Goal: Task Accomplishment & Management: Manage account settings

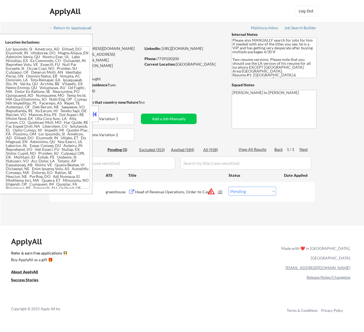
select select ""pending""
click at [96, 114] on button at bounding box center [95, 114] width 6 height 8
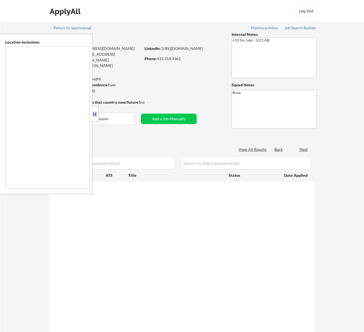
select select ""pending""
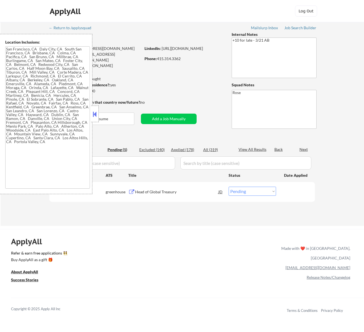
type textarea "San Francisco, CA Daly City, CA South San Francisco, CA Brisbane, CA Colma, CA …"
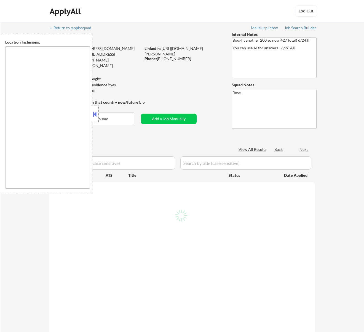
select select ""pending""
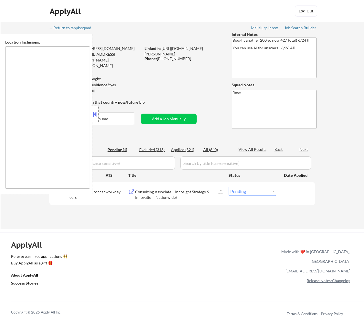
type textarea "San Francisco, CA Daly City, CA South San Francisco, CA Brisbane, CA Colma, CA …"
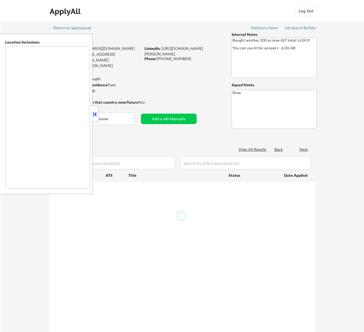
select select ""pending""
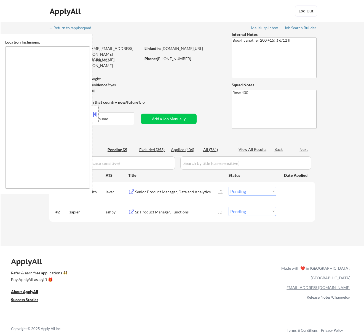
type textarea "[GEOGRAPHIC_DATA][PERSON_NAME], [GEOGRAPHIC_DATA] [GEOGRAPHIC_DATA], [GEOGRAPHI…"
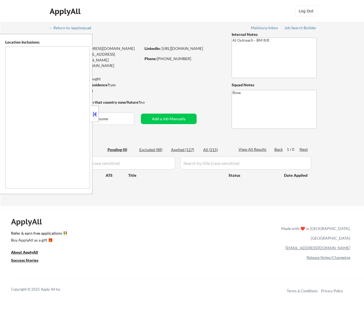
type textarea "Fountain Valley, CA Huntington Beach, CA Costa Mesa, CA Santa Ana, CA Garden Gr…"
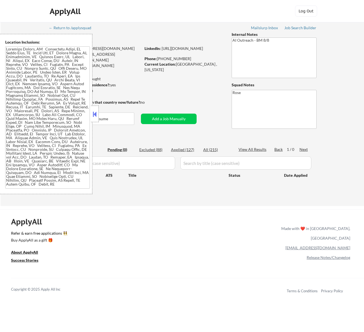
click at [94, 115] on button at bounding box center [95, 114] width 6 height 8
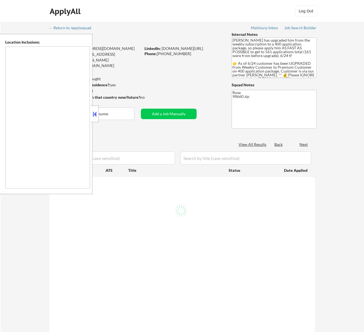
type textarea "[GEOGRAPHIC_DATA], OR [GEOGRAPHIC_DATA], [GEOGRAPHIC_DATA] [GEOGRAPHIC_DATA], […"
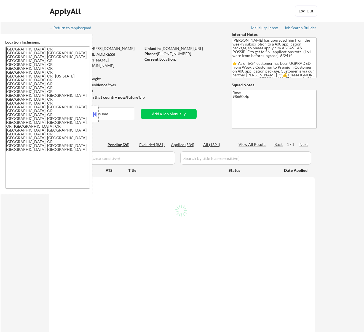
select select ""pending""
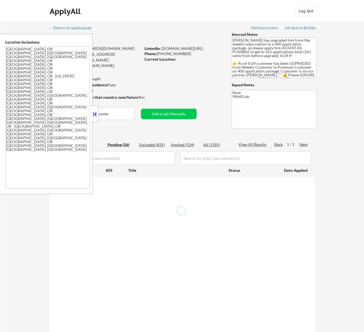
select select ""pending""
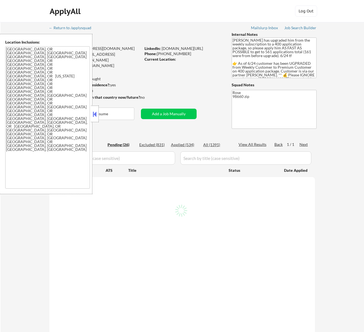
select select ""pending""
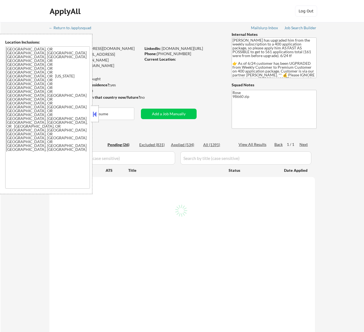
select select ""pending""
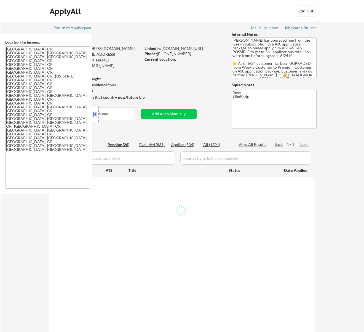
select select ""pending""
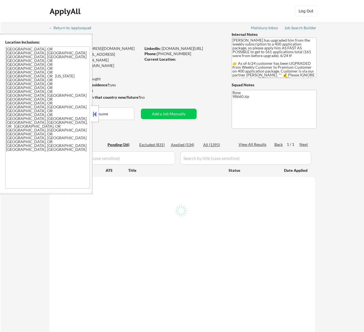
select select ""pending""
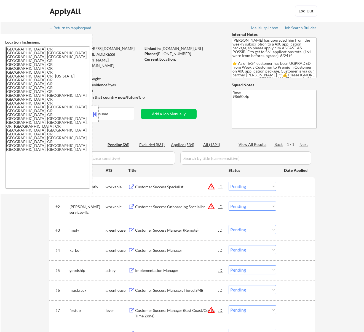
click at [97, 115] on button at bounding box center [95, 114] width 6 height 8
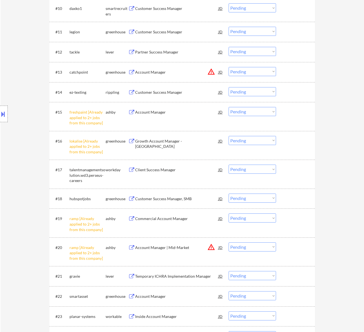
scroll to position [368, 0]
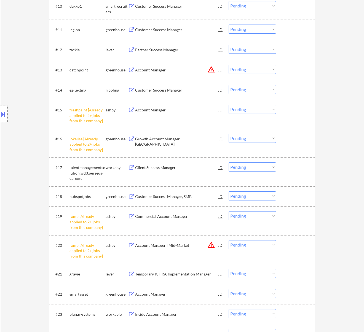
click at [256, 108] on select "Choose an option... Pending Applied Excluded (Questions) Excluded (Expired) Exc…" at bounding box center [252, 109] width 47 height 9
click at [229, 105] on select "Choose an option... Pending Applied Excluded (Questions) Excluded (Expired) Exc…" at bounding box center [252, 109] width 47 height 9
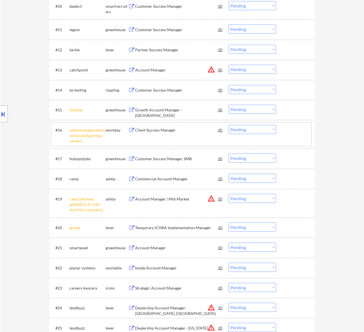
click at [268, 137] on div "#16 talentmanagementsolution.wd3.perseus-careers workday Client Success Manager…" at bounding box center [181, 134] width 260 height 24
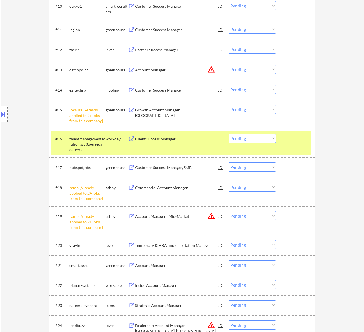
click at [260, 111] on select "Choose an option... Pending Applied Excluded (Questions) Excluded (Expired) Exc…" at bounding box center [252, 109] width 47 height 9
click at [229, 105] on select "Choose an option... Pending Applied Excluded (Questions) Excluded (Expired) Exc…" at bounding box center [252, 109] width 47 height 9
select select ""pending""
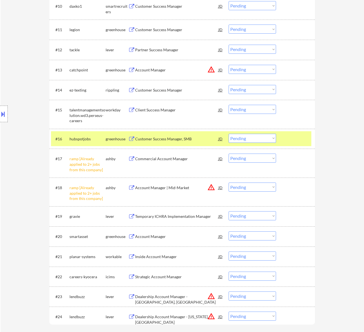
click at [251, 159] on select "Choose an option... Pending Applied Excluded (Questions) Excluded (Expired) Exc…" at bounding box center [252, 158] width 47 height 9
select select ""excluded__other_""
click at [229, 154] on select "Choose an option... Pending Applied Excluded (Questions) Excluded (Expired) Exc…" at bounding box center [252, 158] width 47 height 9
click at [255, 187] on select "Choose an option... Pending Applied Excluded (Questions) Excluded (Expired) Exc…" at bounding box center [252, 187] width 47 height 9
select select ""excluded__other_""
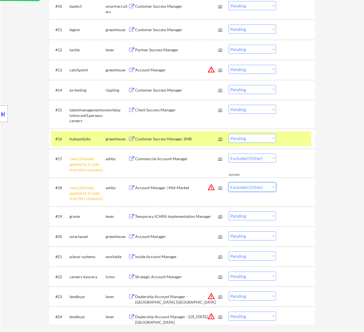
click at [229, 183] on select "Choose an option... Pending Applied Excluded (Questions) Excluded (Expired) Exc…" at bounding box center [252, 187] width 47 height 9
select select ""pending""
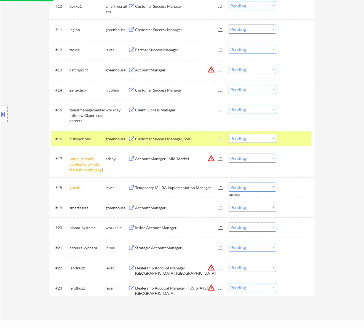
select select ""pending""
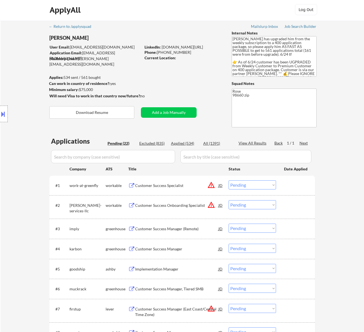
scroll to position [0, 0]
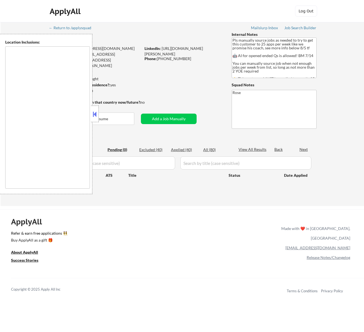
type textarea "Here is a list of metro areas, cities, and towns within approximately a 30-minu…"
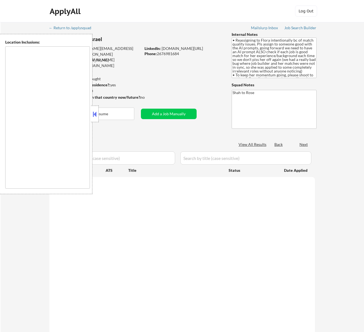
type textarea "remote"
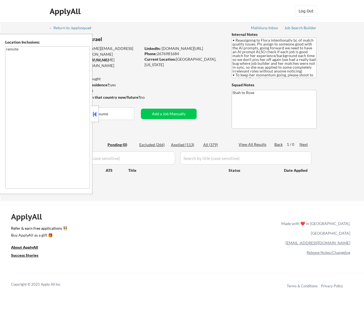
click at [94, 112] on button at bounding box center [95, 114] width 6 height 8
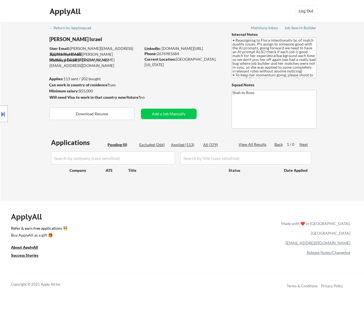
click at [180, 52] on div "Phone: [PHONE_NUMBER]" at bounding box center [183, 54] width 78 height 6
drag, startPoint x: 181, startPoint y: 52, endPoint x: 158, endPoint y: 55, distance: 22.9
click at [158, 55] on div "Phone: 2676981684" at bounding box center [183, 54] width 78 height 6
copy div "2676981684"
click at [186, 142] on div "Applied (113)" at bounding box center [185, 145] width 28 height 6
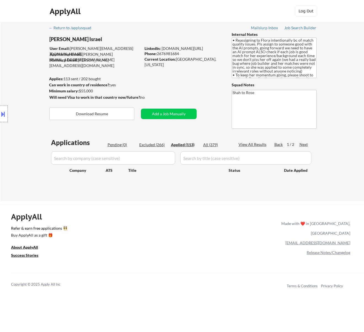
select select ""applied""
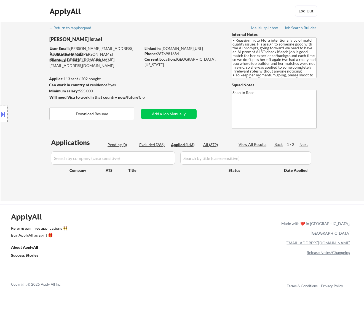
select select ""applied""
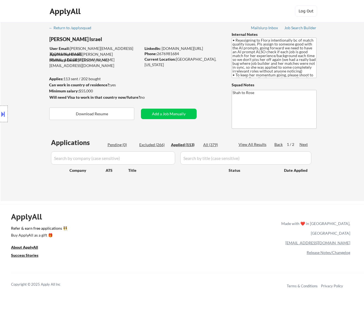
select select ""applied""
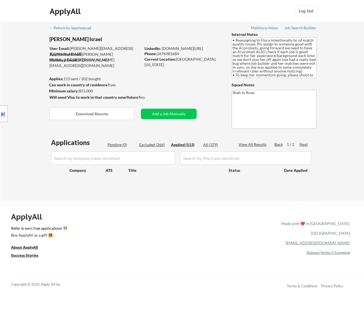
select select ""applied""
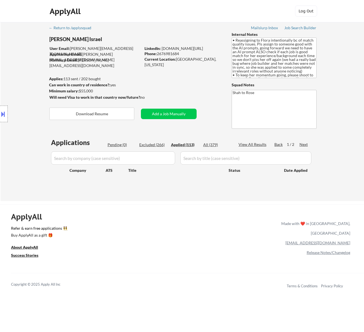
select select ""applied""
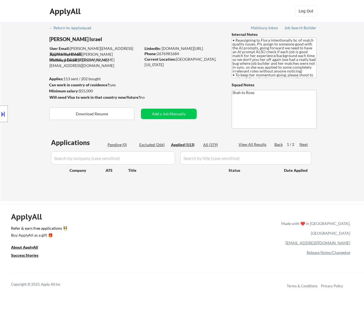
select select ""applied""
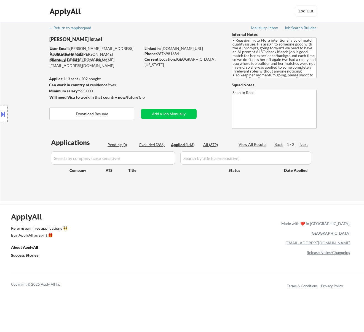
select select ""applied""
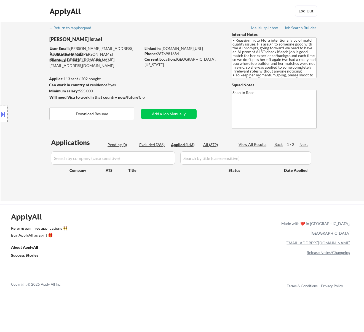
select select ""applied""
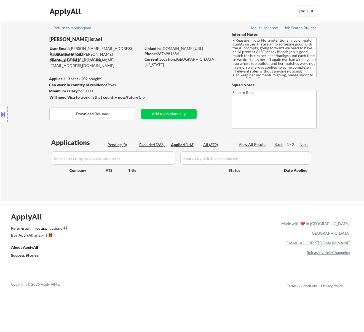
select select ""applied""
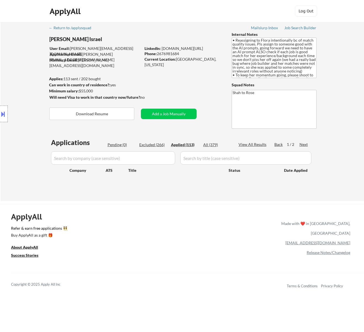
select select ""applied""
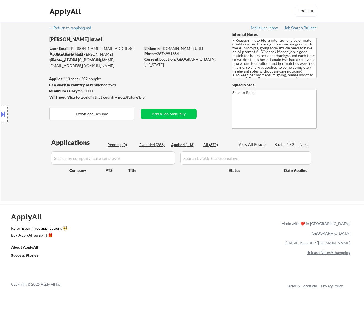
select select ""applied""
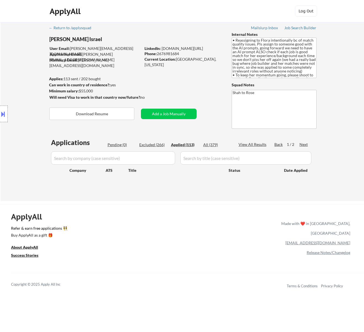
select select ""applied""
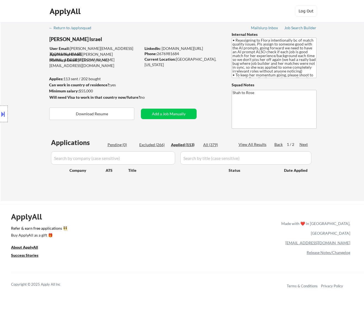
select select ""applied""
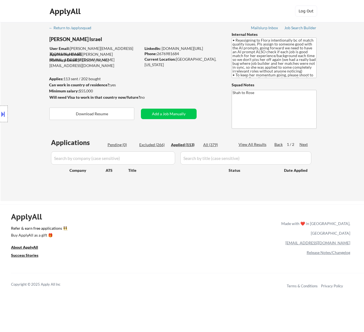
select select ""applied""
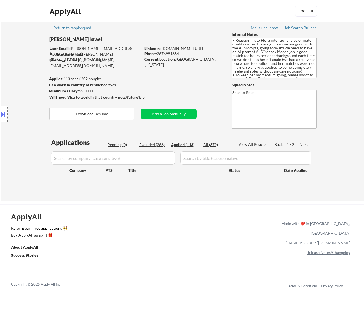
select select ""applied""
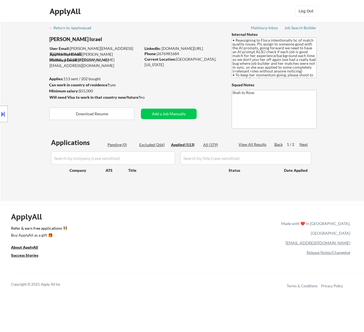
select select ""applied""
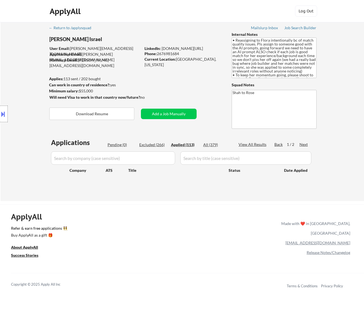
select select ""applied""
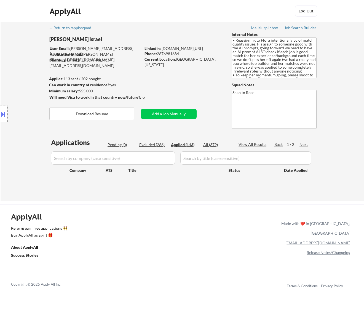
select select ""applied""
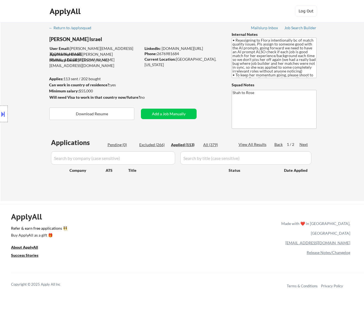
select select ""applied""
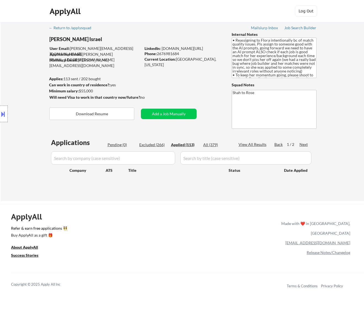
select select ""applied""
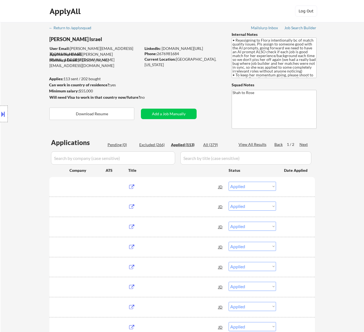
click at [155, 157] on input "input" at bounding box center [113, 157] width 124 height 13
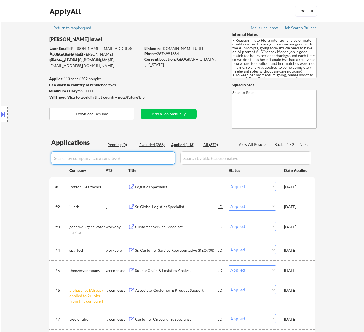
paste input "usfoods"
type input "usfoods"
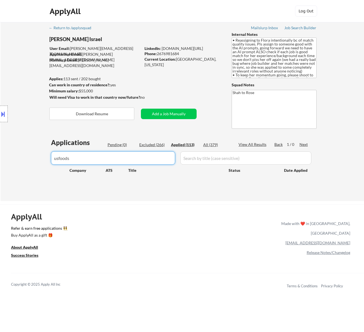
drag, startPoint x: 106, startPoint y: 158, endPoint x: 43, endPoint y: 160, distance: 62.9
click at [43, 160] on body "← Return to /applysquad Mailslurp Inbox Job Search Builder Nayeli Israel User E…" at bounding box center [182, 166] width 364 height 332
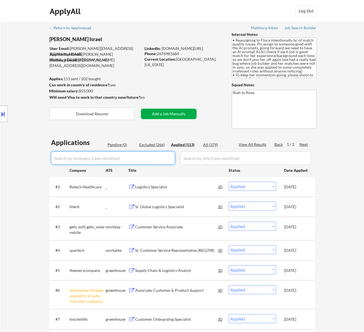
click at [161, 113] on button "Add a Job Manually" at bounding box center [169, 114] width 56 height 10
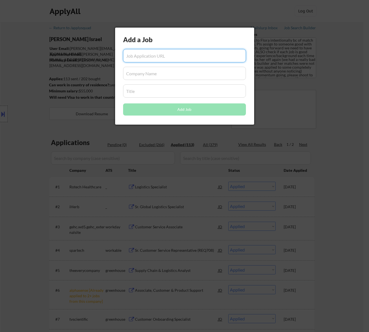
click at [79, 114] on div at bounding box center [184, 166] width 369 height 332
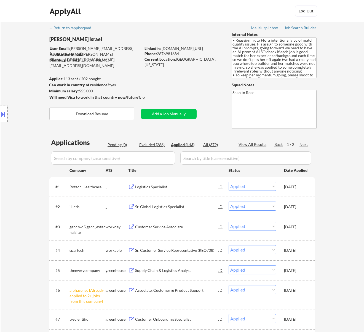
click at [116, 143] on div "Pending (0)" at bounding box center [122, 145] width 28 height 6
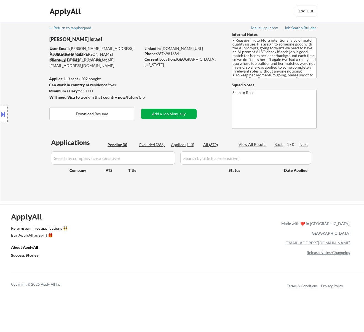
click at [178, 116] on button "Add a Job Manually" at bounding box center [169, 114] width 56 height 10
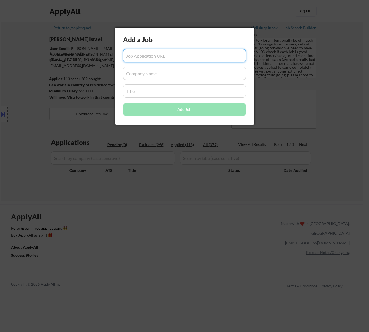
paste input "https://usfoods.wd1.myworkdayjobs.com/usfoodscareersexternal/job/illinois-il/ac…"
type input "https://usfoods.wd1.myworkdayjobs.com/usfoodscareersexternal/job/illinois-il/ac…"
drag, startPoint x: 142, startPoint y: 72, endPoint x: 143, endPoint y: 64, distance: 8.0
click at [142, 72] on input "input" at bounding box center [184, 73] width 123 height 13
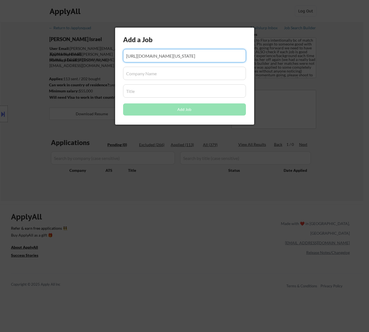
scroll to position [0, 0]
click at [153, 73] on input "input" at bounding box center [184, 73] width 123 height 13
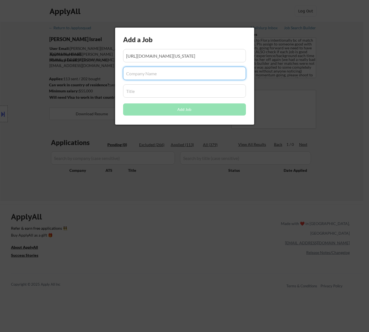
paste input "usfoods."
type input "usfoods"
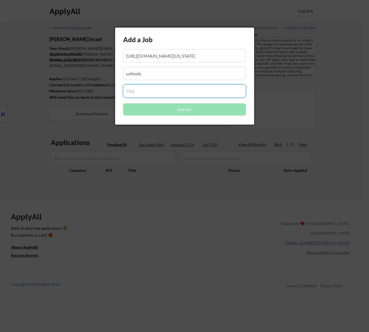
click at [142, 91] on input "input" at bounding box center [184, 90] width 123 height 13
paste input "Account Manager- 3rd Party Logistics (Remote)"
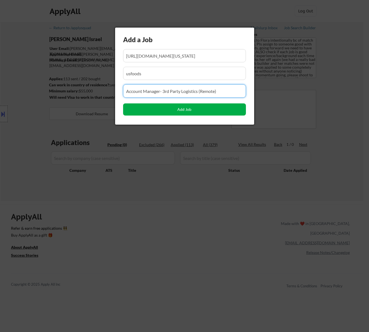
type input "Account Manager- 3rd Party Logistics (Remote)"
click at [182, 109] on button "Add Job" at bounding box center [184, 109] width 123 height 12
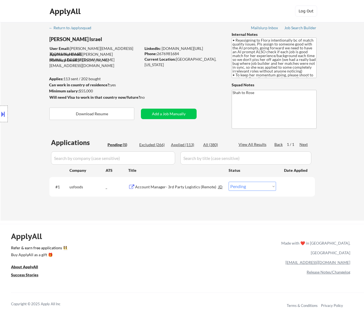
click at [262, 188] on select "Choose an option... Pending Applied Excluded (Questions) Excluded (Expired) Exc…" at bounding box center [252, 186] width 47 height 9
select select ""applied""
click at [229, 182] on select "Choose an option... Pending Applied Excluded (Questions) Excluded (Expired) Exc…" at bounding box center [252, 186] width 47 height 9
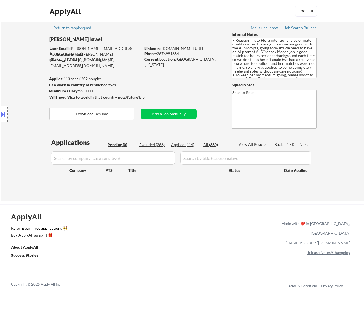
click at [185, 143] on div "Applied (114)" at bounding box center [185, 145] width 28 height 6
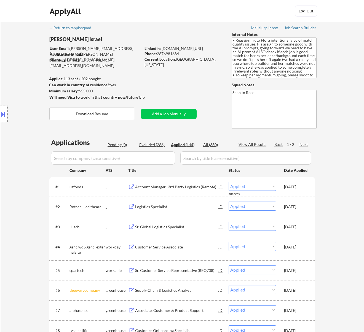
click at [145, 156] on input "input" at bounding box center [113, 157] width 124 height 13
paste input "theeverycompany"
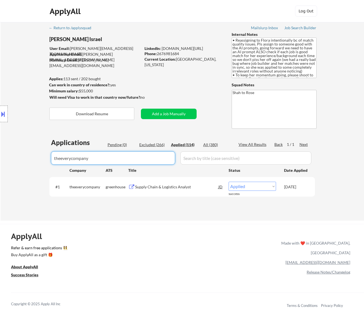
type input "theeverycompany"
click at [115, 142] on div "Pending (0)" at bounding box center [122, 145] width 28 height 6
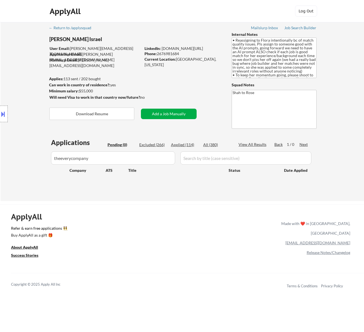
click at [175, 113] on button "Add a Job Manually" at bounding box center [169, 114] width 56 height 10
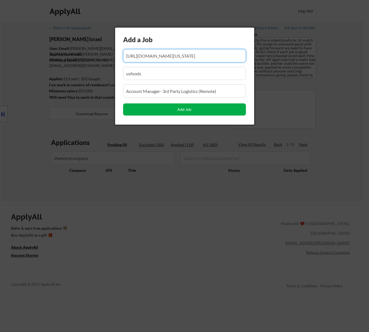
scroll to position [0, 111]
drag, startPoint x: 200, startPoint y: 57, endPoint x: 190, endPoint y: 58, distance: 10.0
click at [190, 58] on input "input" at bounding box center [184, 55] width 123 height 13
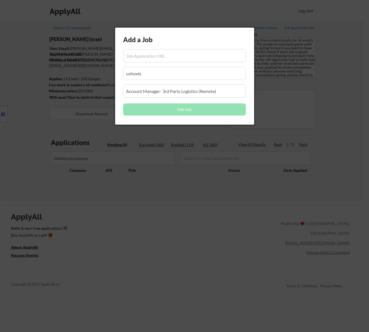
click at [145, 55] on input "input" at bounding box center [184, 55] width 123 height 13
paste input "https://job-boards.greenhouse.io/theeverycompany/jobs/5615363004"
type input "https://job-boards.greenhouse.io/theeverycompany/jobs/5615363004"
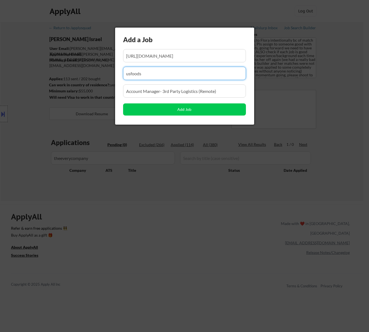
drag, startPoint x: 147, startPoint y: 73, endPoint x: 116, endPoint y: 76, distance: 31.6
click at [117, 77] on div "Add a Job Add Job" at bounding box center [184, 76] width 139 height 97
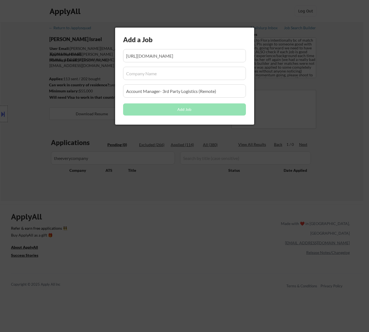
drag, startPoint x: 138, startPoint y: 74, endPoint x: 135, endPoint y: 74, distance: 3.0
click at [137, 74] on input "input" at bounding box center [184, 73] width 123 height 13
paste input "theeverycompany"
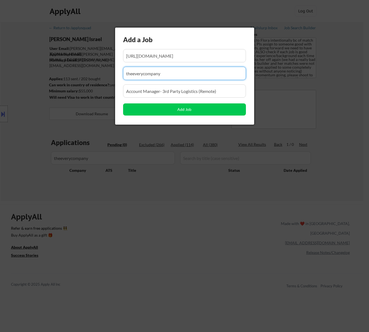
type input "theeverycompany"
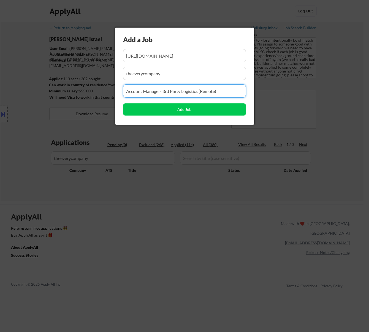
drag, startPoint x: 221, startPoint y: 90, endPoint x: 118, endPoint y: 95, distance: 102.4
click at [118, 95] on div "Add a Job Add Job" at bounding box center [184, 76] width 139 height 97
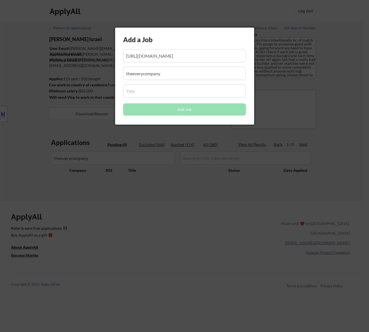
click at [142, 90] on input "input" at bounding box center [184, 90] width 123 height 13
paste input "Copy of Supply Chain & Logistics Analyst"
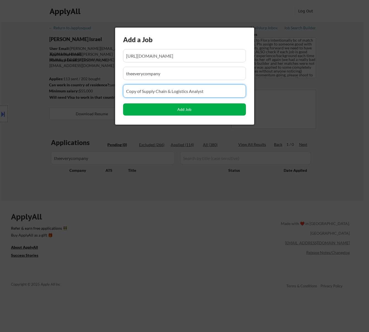
type input "Copy of Supply Chain & Logistics Analyst"
click at [179, 108] on button "Add Job" at bounding box center [184, 109] width 123 height 12
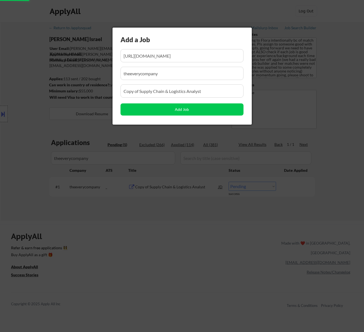
click at [207, 219] on div at bounding box center [182, 166] width 364 height 332
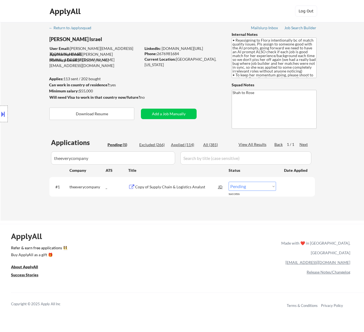
click at [263, 186] on select "Choose an option... Pending Applied Excluded (Questions) Excluded (Expired) Exc…" at bounding box center [252, 186] width 47 height 9
click at [229, 182] on select "Choose an option... Pending Applied Excluded (Questions) Excluded (Expired) Exc…" at bounding box center [252, 186] width 47 height 9
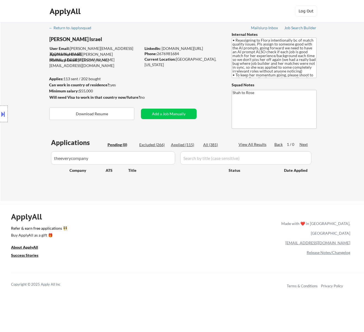
click at [188, 145] on div "Applied (115)" at bounding box center [185, 145] width 28 height 6
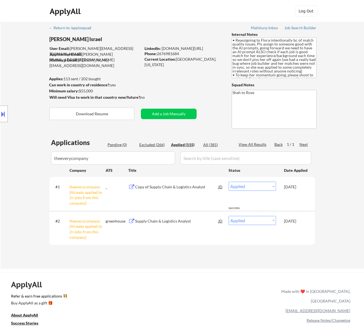
click at [173, 219] on div "Supply Chain & Logistics Analyst" at bounding box center [176, 221] width 83 height 6
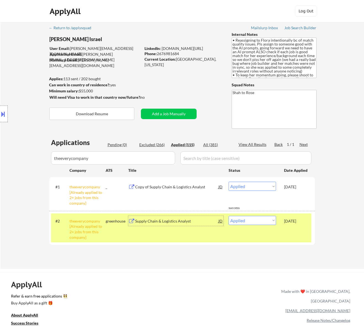
click at [192, 188] on div "Copy of Supply Chain & Logistics Analyst" at bounding box center [176, 187] width 83 height 6
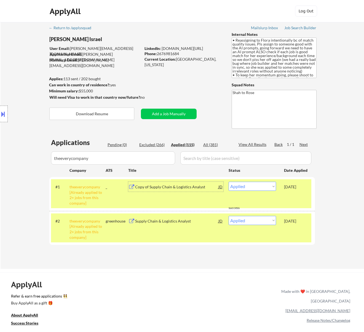
click at [269, 187] on select "Choose an option... Pending Applied Excluded (Questions) Excluded (Expired) Exc…" at bounding box center [252, 186] width 47 height 9
click at [229, 182] on select "Choose an option... Pending Applied Excluded (Questions) Excluded (Expired) Exc…" at bounding box center [252, 186] width 47 height 9
select select ""applied""
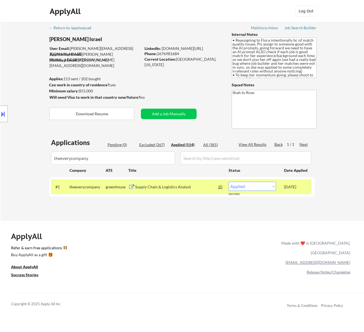
click at [120, 143] on div "Pending (0)" at bounding box center [122, 145] width 28 height 6
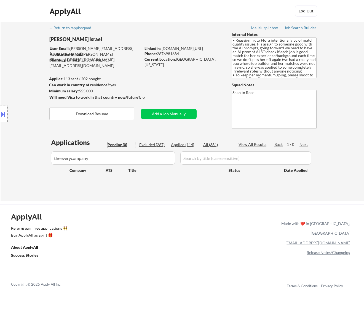
click at [181, 143] on div "Applied (114)" at bounding box center [185, 145] width 28 height 6
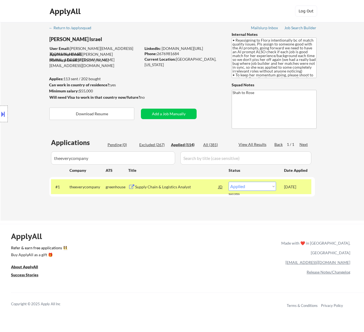
click at [159, 153] on input "input" at bounding box center [113, 157] width 124 height 13
drag, startPoint x: 104, startPoint y: 157, endPoint x: 50, endPoint y: 161, distance: 54.2
click at [50, 161] on body "← Return to /applysquad Mailslurp Inbox Job Search Builder Nayeli Israel User E…" at bounding box center [182, 166] width 364 height 332
paste input "Gulf Winds International Inc."
type input "Gulf Winds International Inc."
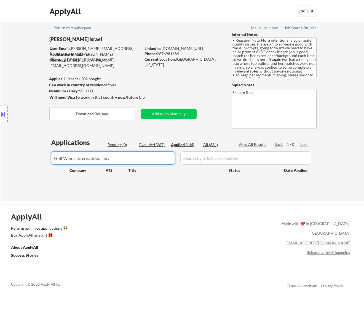
drag, startPoint x: 111, startPoint y: 158, endPoint x: 50, endPoint y: 160, distance: 60.7
click at [50, 160] on body "← Return to /applysquad Mailslurp Inbox Job Search Builder Nayeli Israel User E…" at bounding box center [182, 166] width 364 height 332
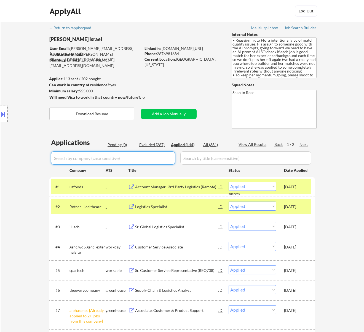
click at [133, 156] on input "input" at bounding box center [113, 157] width 124 height 13
paste input "gwii.hrmdirect.com"
type input "gwii.hrmdirect.com"
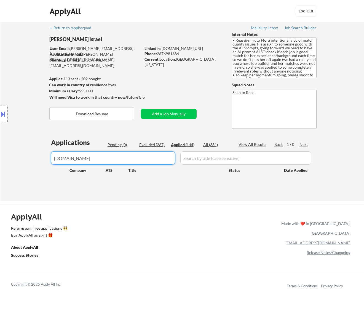
drag, startPoint x: 106, startPoint y: 157, endPoint x: 40, endPoint y: 165, distance: 66.9
click at [40, 165] on body "← Return to /applysquad Mailslurp Inbox Job Search Builder Nayeli Israel User E…" at bounding box center [182, 166] width 364 height 332
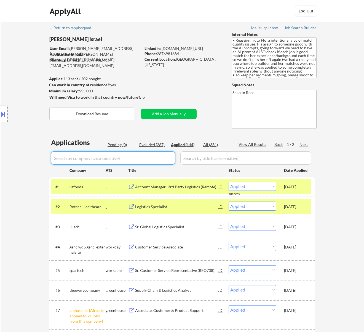
click at [121, 143] on div "Pending (0)" at bounding box center [122, 145] width 28 height 6
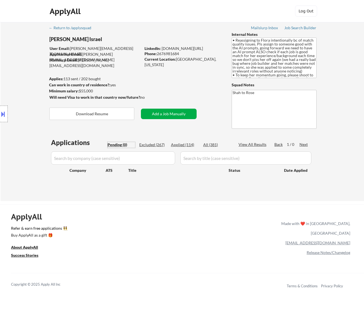
click at [163, 112] on button "Add a Job Manually" at bounding box center [169, 114] width 56 height 10
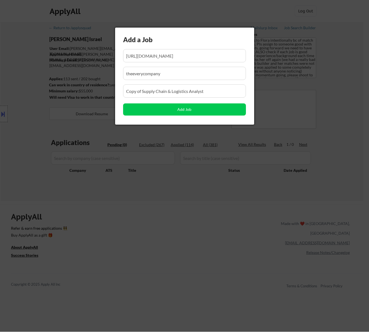
scroll to position [0, 19]
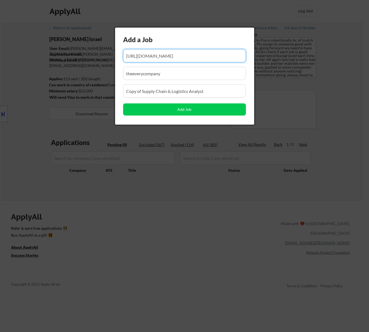
drag, startPoint x: 186, startPoint y: 56, endPoint x: 169, endPoint y: 60, distance: 16.7
click at [170, 60] on input "input" at bounding box center [184, 55] width 123 height 13
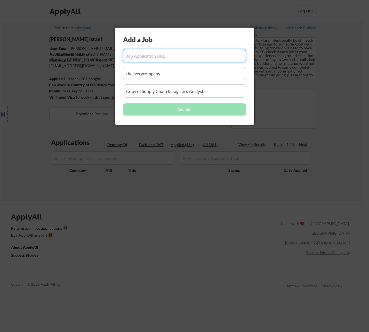
paste input "https://gwii.hrmdirect.com/employment/job-opening.php?req=3484055&req_loc=94723…"
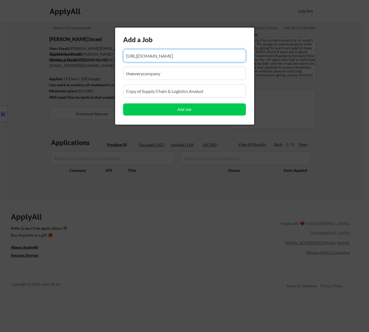
type input "https://gwii.hrmdirect.com/employment/job-opening.php?req=3484055&req_loc=94723…"
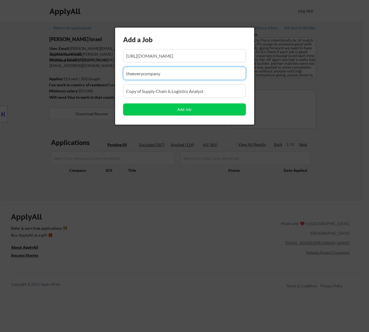
drag, startPoint x: 166, startPoint y: 71, endPoint x: 116, endPoint y: 75, distance: 50.4
click at [116, 75] on div "Add a Job Add Job" at bounding box center [184, 76] width 139 height 97
paste input "gwii.clearcompany.com"
type input "gwii.clearcompany.com"
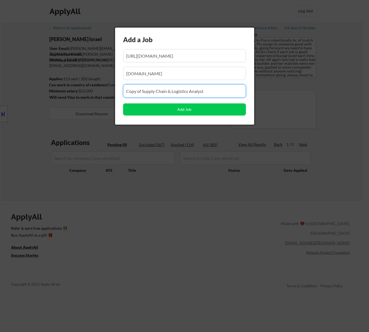
drag, startPoint x: 211, startPoint y: 92, endPoint x: 109, endPoint y: 98, distance: 101.7
click at [109, 98] on body "← Return to /applysquad Mailslurp Inbox Job Search Builder Nayeli Israel User E…" at bounding box center [184, 166] width 369 height 332
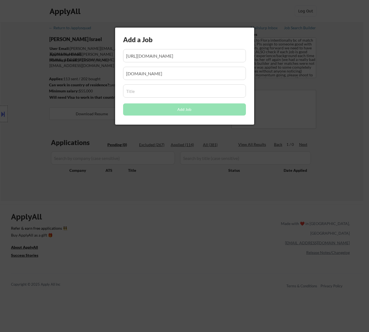
click at [139, 88] on input "input" at bounding box center [184, 90] width 123 height 13
paste input "Logistics Coordinator - Warehouse"
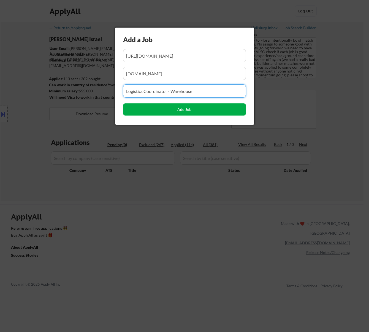
type input "Logistics Coordinator - Warehouse"
click at [190, 108] on button "Add Job" at bounding box center [184, 109] width 123 height 12
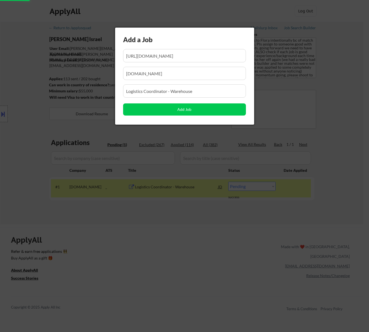
click at [177, 224] on div at bounding box center [184, 166] width 369 height 332
click at [180, 227] on div at bounding box center [184, 166] width 369 height 332
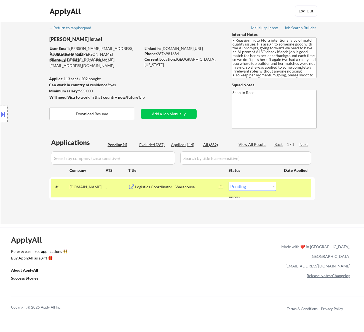
click at [270, 185] on select "Choose an option... Pending Applied Excluded (Questions) Excluded (Expired) Exc…" at bounding box center [252, 186] width 47 height 9
select select ""applied""
click at [229, 182] on select "Choose an option... Pending Applied Excluded (Questions) Excluded (Expired) Exc…" at bounding box center [252, 186] width 47 height 9
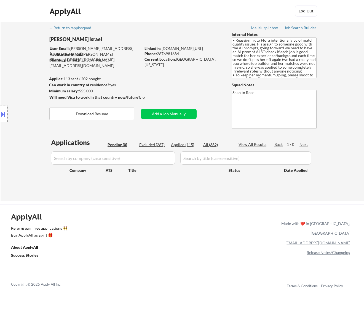
click at [4, 110] on button at bounding box center [3, 113] width 6 height 9
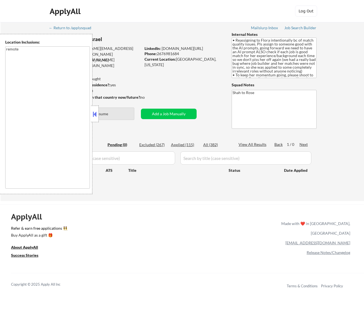
click at [98, 113] on div at bounding box center [95, 114] width 8 height 17
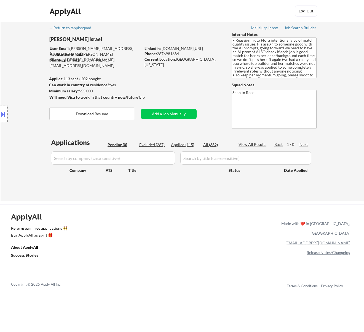
click at [189, 146] on div "Applied (115)" at bounding box center [185, 145] width 28 height 6
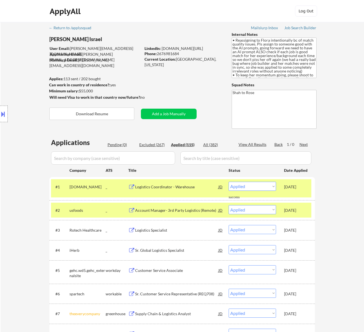
click at [147, 159] on input "input" at bounding box center [113, 157] width 124 height 13
paste input "FinFolio"
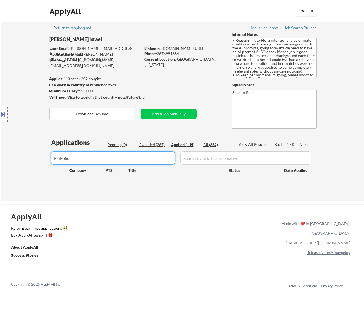
type input "FinFolio"
drag, startPoint x: 82, startPoint y: 158, endPoint x: 48, endPoint y: 159, distance: 33.7
click at [48, 159] on div "Location Inclusions: remote" at bounding box center [49, 114] width 99 height 160
click at [111, 159] on input "input" at bounding box center [113, 157] width 124 height 13
drag, startPoint x: 107, startPoint y: 158, endPoint x: 40, endPoint y: 166, distance: 67.5
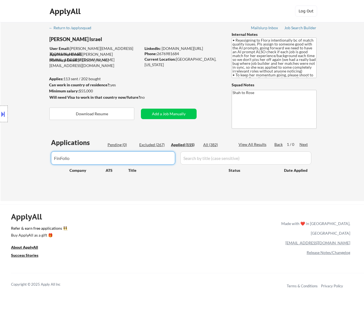
click at [40, 166] on body "← Return to /applysquad Mailslurp Inbox Job Search Builder Nayeli Israel User E…" at bounding box center [182, 166] width 364 height 332
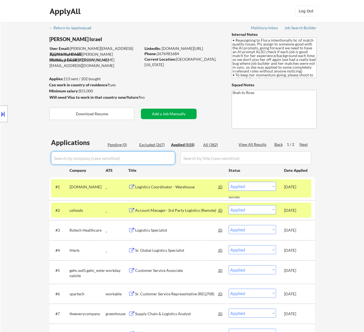
click at [159, 114] on button "Add a Job Manually" at bounding box center [169, 114] width 56 height 10
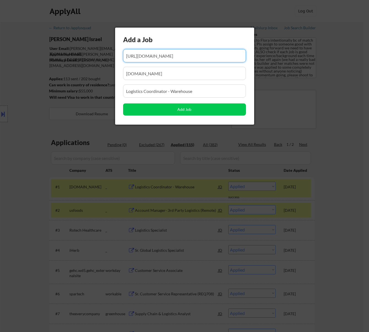
scroll to position [0, 71]
click at [88, 136] on div at bounding box center [184, 166] width 369 height 332
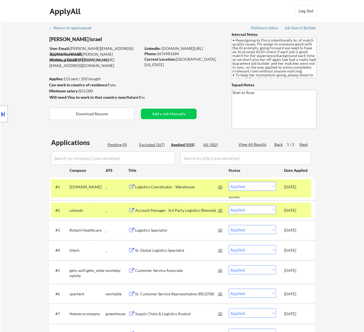
click at [116, 143] on div "Pending (0)" at bounding box center [122, 145] width 28 height 6
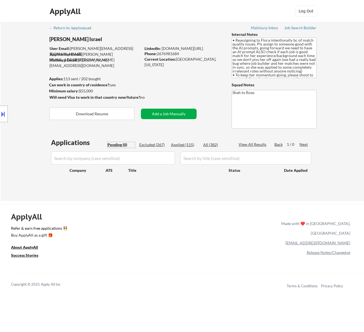
click at [160, 113] on button "Add a Job Manually" at bounding box center [169, 114] width 56 height 10
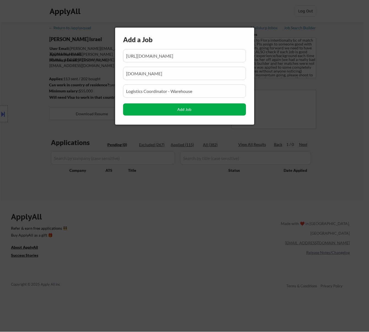
scroll to position [0, 71]
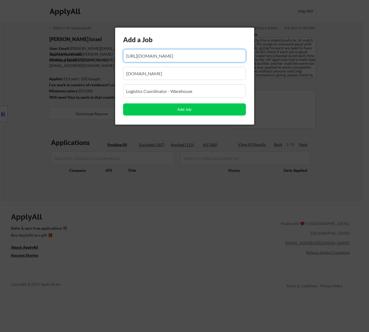
drag, startPoint x: 183, startPoint y: 55, endPoint x: 167, endPoint y: 61, distance: 17.9
click at [167, 61] on input "input" at bounding box center [184, 55] width 123 height 13
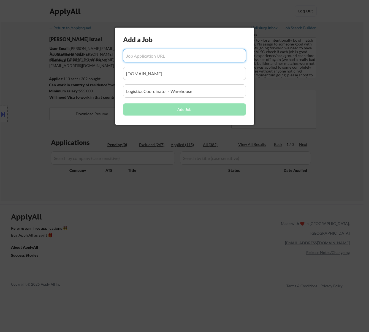
paste input "https://finfolio.freshteam.com/jobs/4ObI6vj2sonu/data-import-specialist-investm…"
type input "https://finfolio.freshteam.com/jobs/4ObI6vj2sonu/data-import-specialist-investm…"
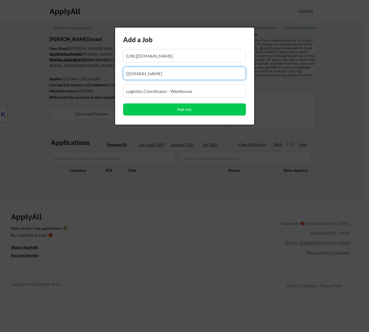
drag, startPoint x: 176, startPoint y: 73, endPoint x: 111, endPoint y: 80, distance: 65.7
click at [111, 80] on body "← Return to /applysquad Mailslurp Inbox Job Search Builder Nayeli Israel User E…" at bounding box center [184, 166] width 369 height 332
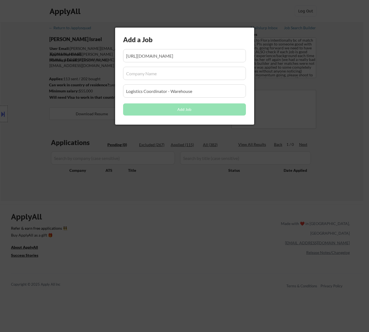
click at [140, 72] on input "input" at bounding box center [184, 73] width 123 height 13
paste input "finfolio.freshteam.com"
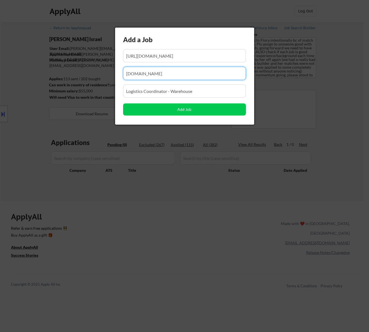
type input "finfolio.freshteam.com"
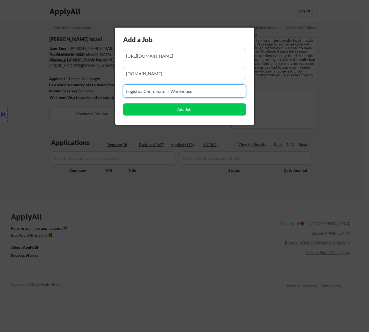
drag, startPoint x: 198, startPoint y: 89, endPoint x: 119, endPoint y: 100, distance: 79.4
click at [119, 100] on div "Add a Job Add Job" at bounding box center [184, 76] width 139 height 97
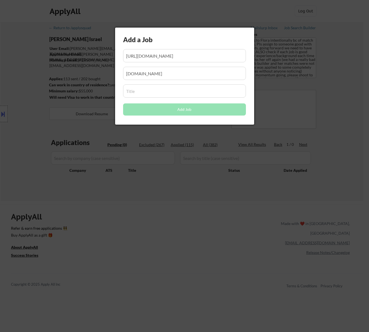
click at [190, 90] on input "input" at bounding box center [184, 90] width 123 height 13
paste input "Data Import Specialist (Investment Finance) (remote)"
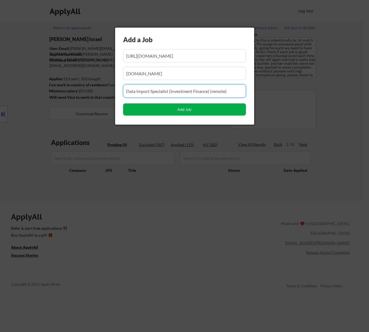
type input "Data Import Specialist (Investment Finance) (remote)"
click at [197, 108] on button "Add Job" at bounding box center [184, 109] width 123 height 12
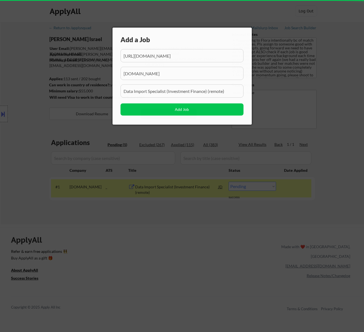
click at [169, 219] on div at bounding box center [182, 166] width 364 height 332
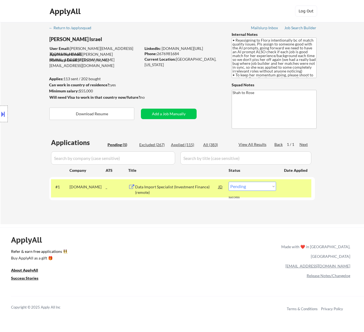
click at [250, 184] on select "Choose an option... Pending Applied Excluded (Questions) Excluded (Expired) Exc…" at bounding box center [252, 186] width 47 height 9
select select ""applied""
click at [229, 182] on select "Choose an option... Pending Applied Excluded (Questions) Excluded (Expired) Exc…" at bounding box center [252, 186] width 47 height 9
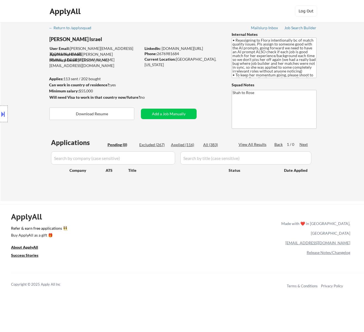
click at [190, 145] on div "Applied (116)" at bounding box center [185, 145] width 28 height 6
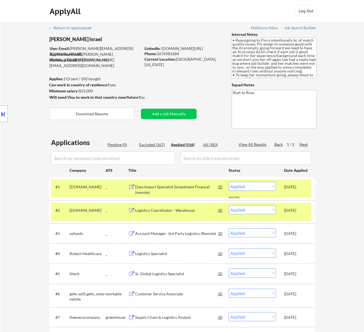
click at [142, 159] on input "input" at bounding box center [113, 157] width 124 height 13
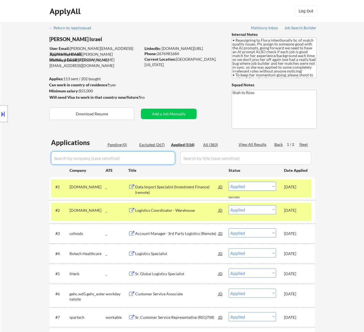
paste input "Westinghouse Electric Co"
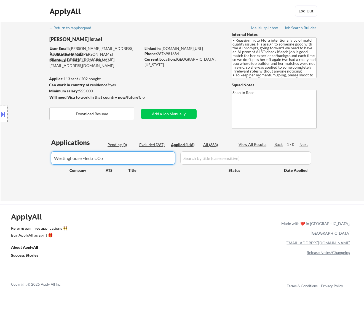
drag, startPoint x: 112, startPoint y: 157, endPoint x: 85, endPoint y: 162, distance: 27.0
click at [82, 158] on body "← Return to /applysquad Mailslurp Inbox Job Search Builder Nayeli Israel User E…" at bounding box center [182, 166] width 364 height 332
type input "Westinghouse"
drag, startPoint x: 96, startPoint y: 159, endPoint x: 77, endPoint y: 159, distance: 18.8
click at [77, 159] on div "Location Inclusions: remote" at bounding box center [49, 114] width 99 height 160
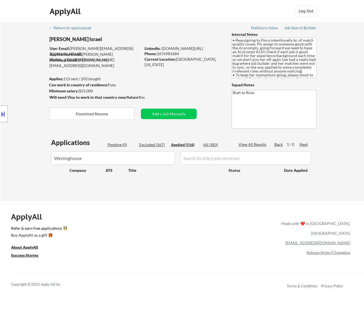
click at [114, 157] on input "input" at bounding box center [113, 157] width 124 height 13
drag, startPoint x: 114, startPoint y: 157, endPoint x: 99, endPoint y: 157, distance: 15.2
click at [100, 157] on input "input" at bounding box center [113, 157] width 124 height 13
click at [97, 157] on div "Location Inclusions: remote" at bounding box center [49, 114] width 99 height 160
click at [122, 157] on input "input" at bounding box center [113, 157] width 124 height 13
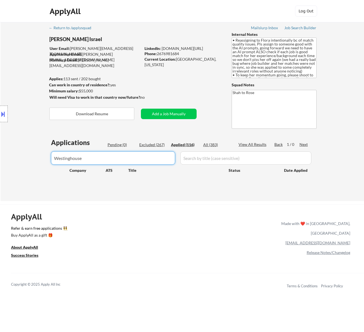
drag, startPoint x: 109, startPoint y: 158, endPoint x: 40, endPoint y: 165, distance: 69.8
click at [40, 165] on body "← Return to /applysquad Mailslurp Inbox Job Search Builder Nayeli Israel User E…" at bounding box center [182, 166] width 364 height 332
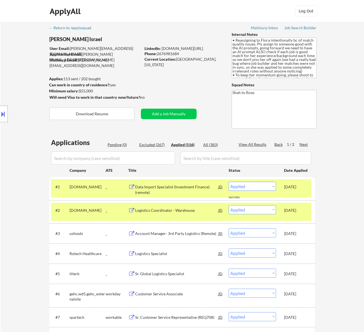
click at [163, 155] on input "input" at bounding box center [113, 157] width 124 height 13
paste input "OHSU"
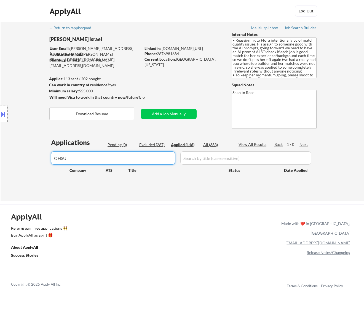
drag, startPoint x: 139, startPoint y: 158, endPoint x: 40, endPoint y: 167, distance: 99.7
click at [40, 167] on body "← Return to /applysquad Mailslurp Inbox Job Search Builder Nayeli Israel User E…" at bounding box center [182, 166] width 364 height 332
paste input "Solventum"
type input "Solventum"
click at [83, 158] on div "Location Inclusions: remote" at bounding box center [49, 114] width 99 height 160
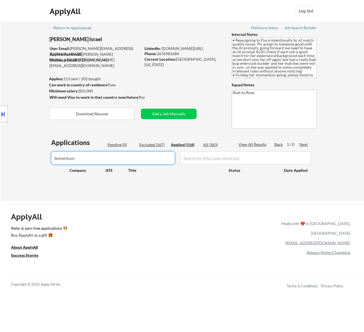
click at [100, 156] on input "input" at bounding box center [113, 157] width 124 height 13
drag, startPoint x: 100, startPoint y: 156, endPoint x: 82, endPoint y: 156, distance: 17.9
click at [82, 157] on body "← Return to /applysquad Mailslurp Inbox Job Search Builder Nayeli Israel User E…" at bounding box center [182, 166] width 364 height 332
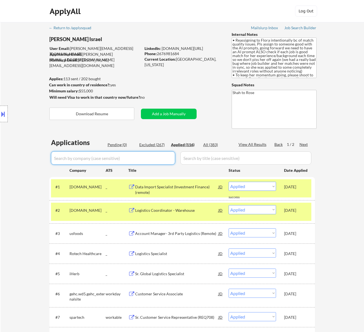
click at [115, 145] on div "Pending (0)" at bounding box center [122, 145] width 28 height 6
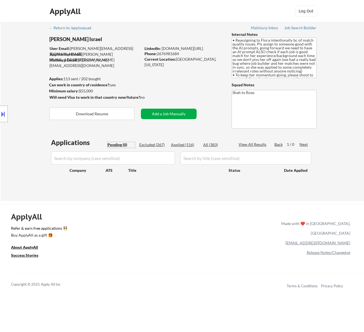
click at [162, 115] on button "Add a Job Manually" at bounding box center [169, 114] width 56 height 10
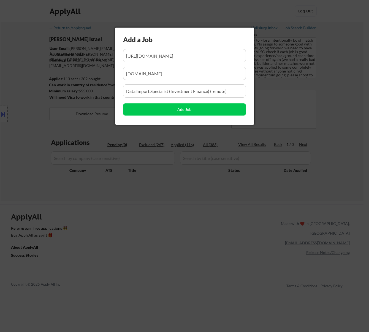
scroll to position [0, 78]
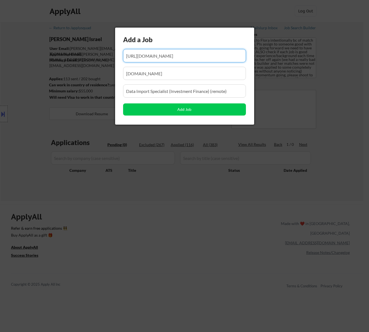
drag, startPoint x: 186, startPoint y: 57, endPoint x: 175, endPoint y: 58, distance: 10.7
click at [175, 58] on input "input" at bounding box center [184, 55] width 123 height 13
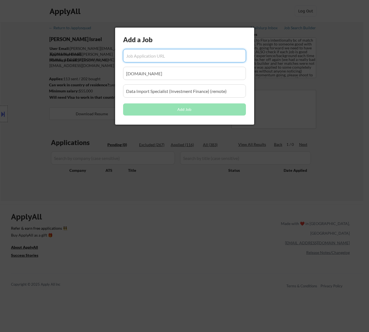
click at [155, 55] on input "input" at bounding box center [184, 55] width 123 height 13
paste input "https://healthcare.wd1.myworkdayjobs.com/search/job/remote---minnesota/channel-…"
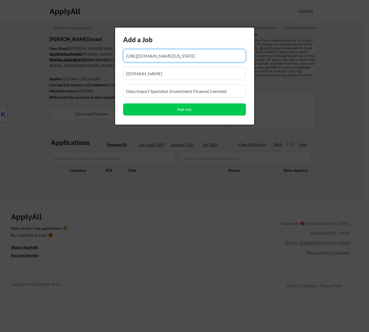
type input "https://healthcare.wd1.myworkdayjobs.com/search/job/remote---minnesota/channel-…"
click at [144, 72] on input "input" at bounding box center [184, 73] width 123 height 13
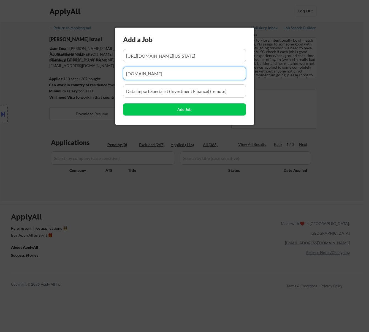
drag, startPoint x: 178, startPoint y: 72, endPoint x: 93, endPoint y: 83, distance: 85.1
click at [93, 83] on body "← Return to /applysquad Mailslurp Inbox Job Search Builder Nayeli Israel User E…" at bounding box center [184, 166] width 369 height 332
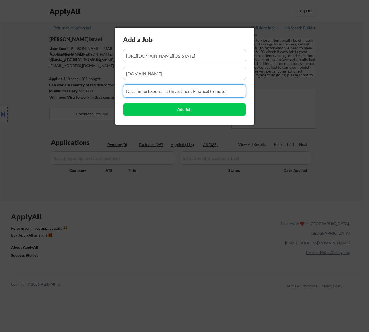
drag, startPoint x: 210, startPoint y: 88, endPoint x: 187, endPoint y: 92, distance: 23.8
click at [187, 92] on input "input" at bounding box center [184, 90] width 123 height 13
drag, startPoint x: 233, startPoint y: 91, endPoint x: 85, endPoint y: 95, distance: 147.3
click at [84, 97] on body "← Return to /applysquad Mailslurp Inbox Job Search Builder Nayeli Israel User E…" at bounding box center [184, 166] width 369 height 332
paste input "Channel & Operations Specialist, Export Markets (APAC & USAC)"
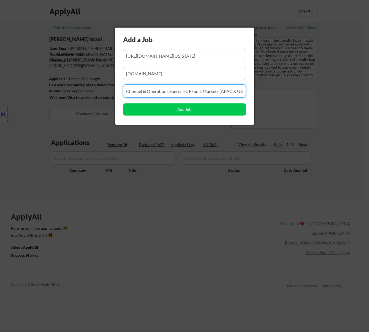
scroll to position [0, 8]
type input "Channel & Operations Specialist, Export Markets (APAC & USAC)"
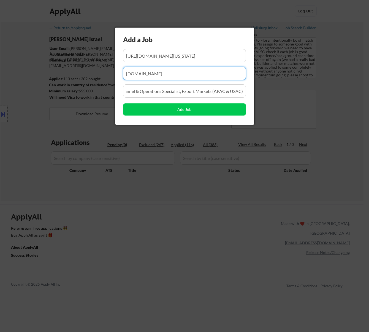
scroll to position [0, 0]
drag, startPoint x: 181, startPoint y: 70, endPoint x: 105, endPoint y: 75, distance: 76.3
click at [105, 75] on body "← Return to /applysquad Mailslurp Inbox Job Search Builder Nayeli Israel User E…" at bounding box center [184, 166] width 369 height 332
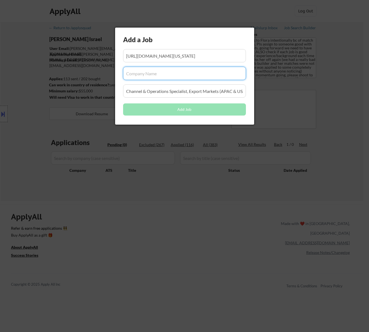
click at [151, 74] on input "input" at bounding box center [184, 73] width 123 height 13
paste input "healthcare.wd1.myworkdayjobs.com"
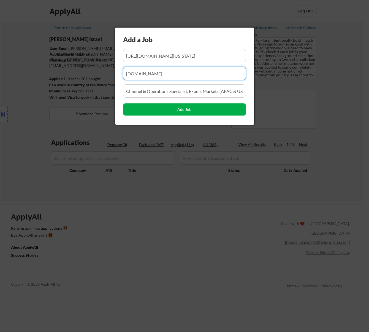
type input "healthcare.wd1.myworkdayjobs.com"
click at [189, 111] on button "Add Job" at bounding box center [184, 109] width 123 height 12
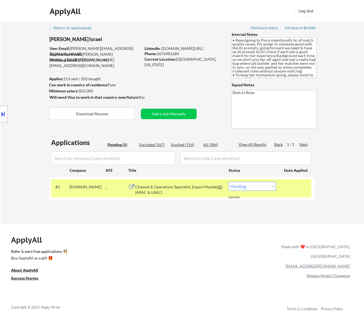
click at [254, 188] on select "Choose an option... Pending Applied Excluded (Questions) Excluded (Expired) Exc…" at bounding box center [252, 186] width 47 height 9
select select ""applied""
click at [229, 182] on select "Choose an option... Pending Applied Excluded (Questions) Excluded (Expired) Exc…" at bounding box center [252, 186] width 47 height 9
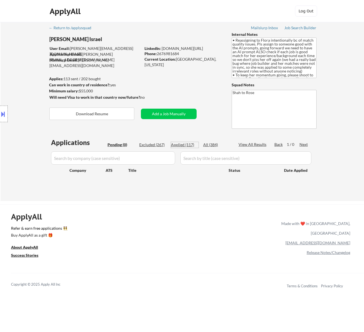
click at [187, 143] on div "Applied (117)" at bounding box center [185, 145] width 28 height 6
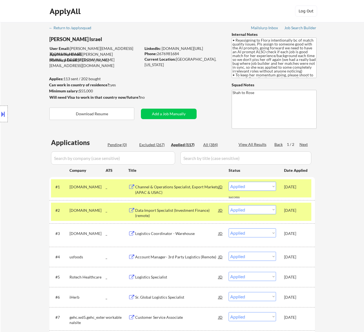
click at [158, 157] on input "input" at bounding box center [113, 157] width 124 height 13
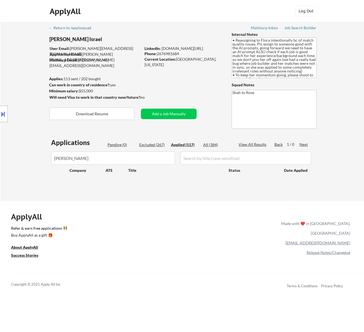
click at [169, 152] on input "input" at bounding box center [113, 157] width 124 height 13
drag, startPoint x: 164, startPoint y: 154, endPoint x: 42, endPoint y: 163, distance: 121.7
click at [44, 163] on body "← Return to /applysquad Mailslurp Inbox Job Search Builder Nayeli Israel User E…" at bounding box center [182, 166] width 364 height 332
paste input "Bobbie"
click at [146, 157] on input "input" at bounding box center [113, 157] width 124 height 13
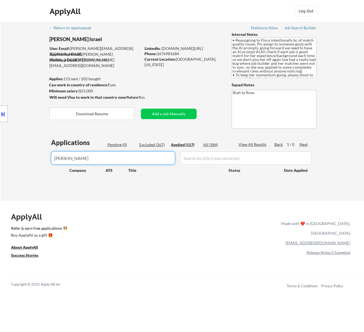
click at [162, 156] on input "input" at bounding box center [113, 157] width 124 height 13
click at [144, 157] on input "input" at bounding box center [113, 157] width 124 height 13
click at [69, 157] on div "Location Inclusions: remote" at bounding box center [49, 114] width 99 height 160
click at [169, 155] on input "input" at bounding box center [113, 157] width 124 height 13
drag, startPoint x: 83, startPoint y: 159, endPoint x: 52, endPoint y: 160, distance: 31.2
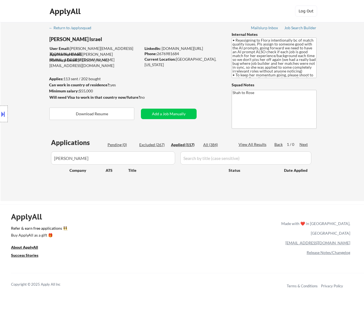
click at [52, 160] on div "Location Inclusions: remote" at bounding box center [49, 114] width 99 height 160
drag, startPoint x: 147, startPoint y: 160, endPoint x: 42, endPoint y: 159, distance: 104.8
click at [42, 159] on body "← Return to /applysquad Mailslurp Inbox Job Search Builder Nayeli Israel User E…" at bounding box center [182, 166] width 364 height 332
paste input "Fulfillment IQ"
type input "Fulfillment"
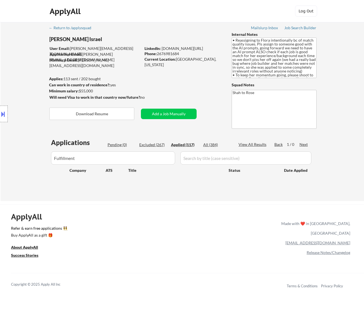
drag, startPoint x: 88, startPoint y: 156, endPoint x: 56, endPoint y: 157, distance: 32.0
click at [52, 161] on div "Location Inclusions: remote" at bounding box center [49, 114] width 99 height 160
click at [163, 115] on button "Add a Job Manually" at bounding box center [169, 114] width 56 height 10
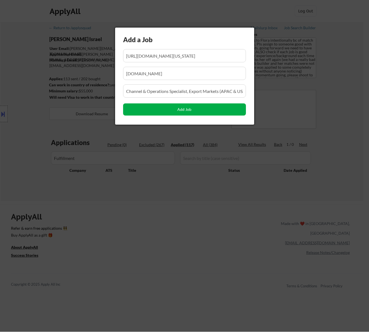
scroll to position [0, 179]
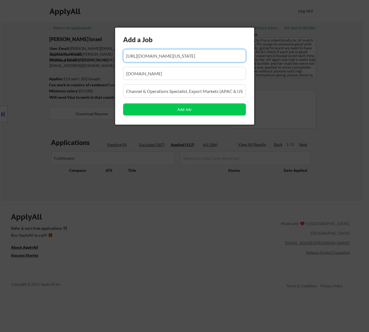
drag, startPoint x: 188, startPoint y: 56, endPoint x: 164, endPoint y: 60, distance: 24.2
click at [164, 60] on input "input" at bounding box center [184, 55] width 123 height 13
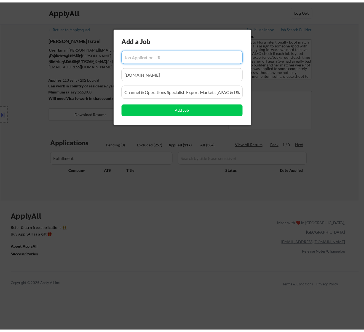
scroll to position [0, 0]
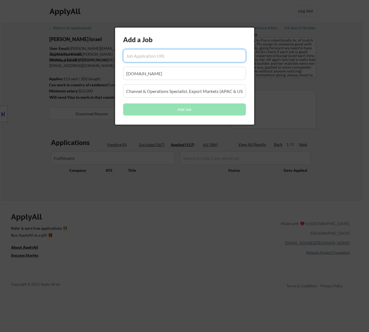
paste input "https://fiq.bamboohr.com/careers/189"
type input "https://fiq.bamboohr.com/careers/189"
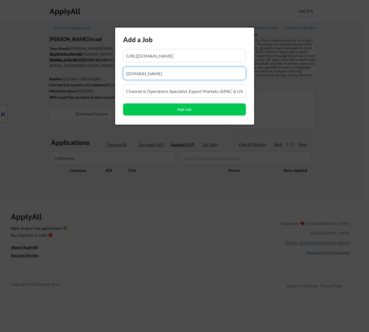
drag, startPoint x: 172, startPoint y: 75, endPoint x: 79, endPoint y: 84, distance: 93.4
click at [79, 84] on body "← Return to /applysquad Mailslurp Inbox Job Search Builder Nayeli Israel User E…" at bounding box center [184, 166] width 369 height 332
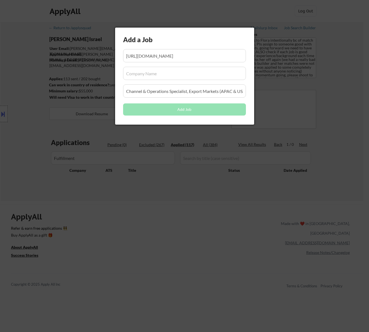
click at [163, 192] on div at bounding box center [184, 166] width 369 height 332
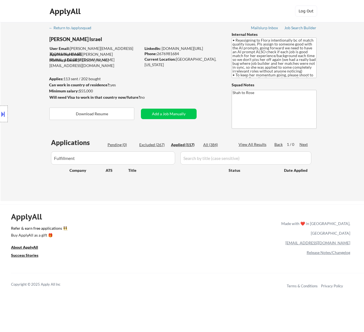
click at [188, 148] on div "Applications Pending (0) Excluded (267) Applied (117) All (384) View All Result…" at bounding box center [182, 164] width 266 height 53
click at [188, 144] on div "Applied (117)" at bounding box center [185, 145] width 28 height 6
click at [147, 153] on input "input" at bounding box center [113, 157] width 124 height 13
drag, startPoint x: 111, startPoint y: 156, endPoint x: 38, endPoint y: 161, distance: 73.3
click at [37, 161] on body "← Return to /applysquad Mailslurp Inbox Job Search Builder Nayeli Israel User E…" at bounding box center [182, 166] width 364 height 332
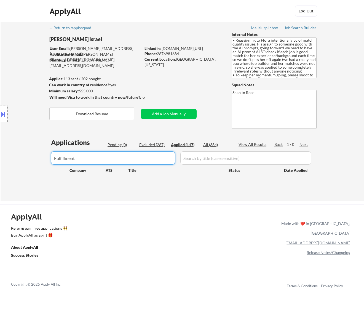
paste input "fiq.bamboohr.com/"
type input "fiq.bamboohr.com"
drag, startPoint x: 99, startPoint y: 157, endPoint x: 32, endPoint y: 158, distance: 67.0
click at [32, 158] on body "← Return to /applysquad Mailslurp Inbox Job Search Builder Nayeli Israel User E…" at bounding box center [182, 166] width 364 height 332
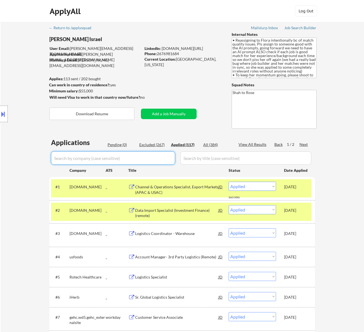
click at [119, 144] on div "Pending (0)" at bounding box center [122, 145] width 28 height 6
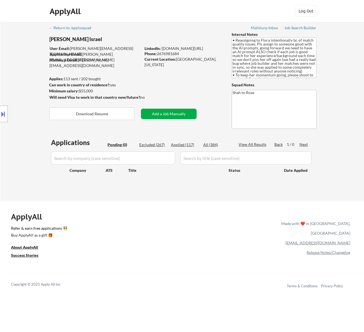
click at [167, 113] on button "Add a Job Manually" at bounding box center [169, 114] width 56 height 10
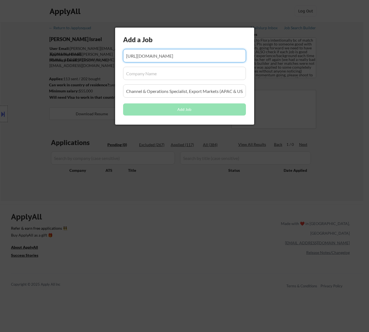
click at [169, 74] on input "input" at bounding box center [184, 73] width 123 height 13
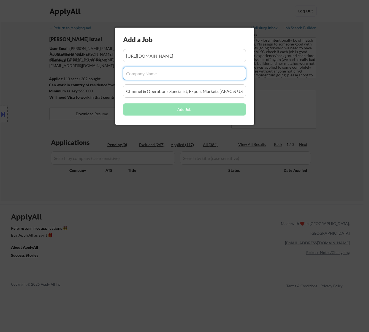
paste input "fiq.bamboohr.com/"
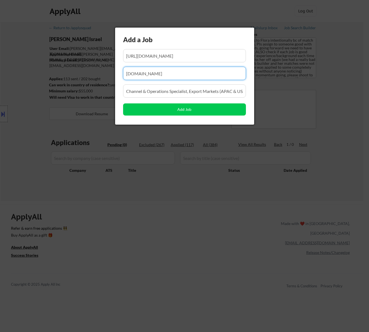
type input "fiq.bamboohr.com"
click at [186, 88] on input "input" at bounding box center [184, 90] width 123 height 13
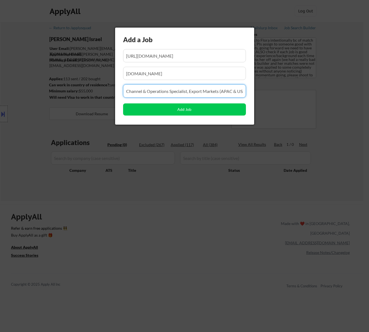
drag, startPoint x: 177, startPoint y: 91, endPoint x: 153, endPoint y: 93, distance: 23.8
click at [153, 93] on input "input" at bounding box center [184, 90] width 123 height 13
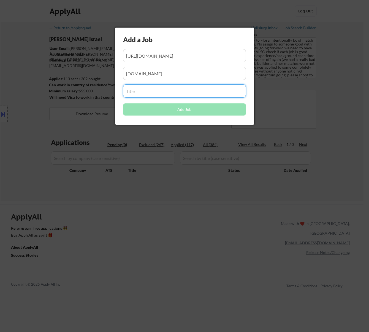
click at [173, 92] on input "input" at bounding box center [184, 90] width 123 height 13
paste input "WMS Consultant/Supply Chain Consultant (Remote)"
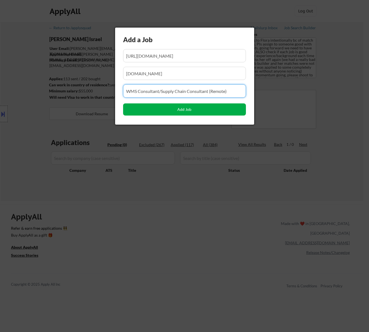
type input "WMS Consultant/Supply Chain Consultant (Remote)"
click at [196, 109] on button "Add Job" at bounding box center [184, 109] width 123 height 12
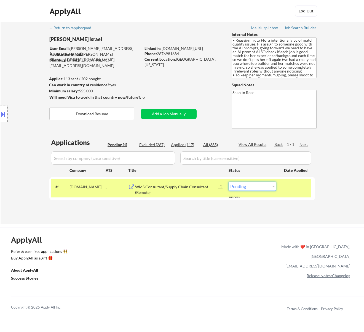
drag, startPoint x: 265, startPoint y: 185, endPoint x: 261, endPoint y: 188, distance: 4.9
click at [265, 185] on select "Choose an option... Pending Applied Excluded (Questions) Excluded (Expired) Exc…" at bounding box center [252, 186] width 47 height 9
select select ""applied""
click at [229, 182] on select "Choose an option... Pending Applied Excluded (Questions) Excluded (Expired) Exc…" at bounding box center [252, 186] width 47 height 9
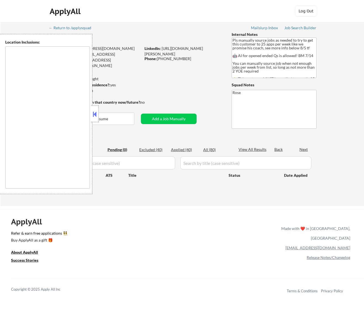
type textarea "Here is a list of metro areas, cities, and towns within approximately a 30-minu…"
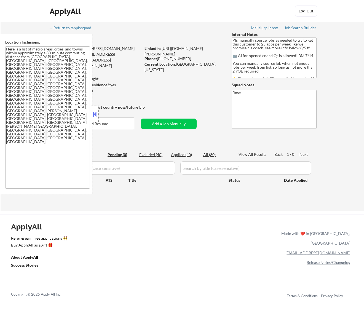
click at [95, 115] on button at bounding box center [95, 114] width 6 height 8
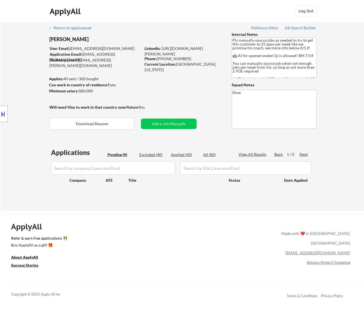
click at [186, 153] on div "Applied (40)" at bounding box center [185, 155] width 28 height 6
select select ""applied""
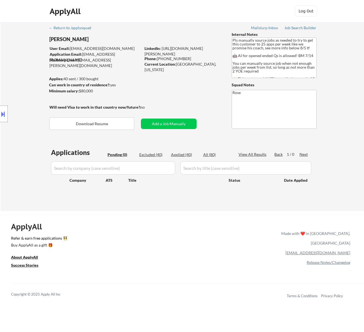
select select ""applied""
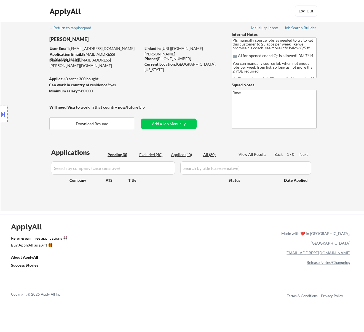
select select ""applied""
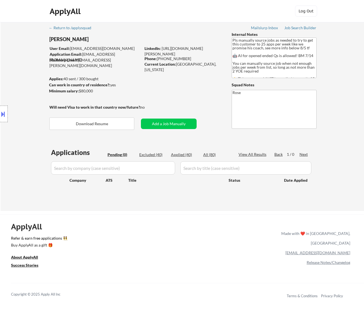
select select ""applied""
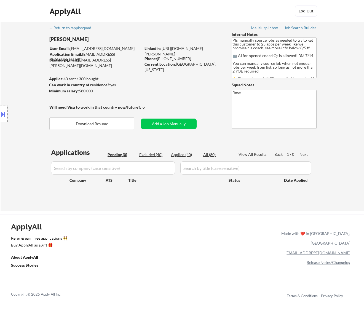
select select ""applied""
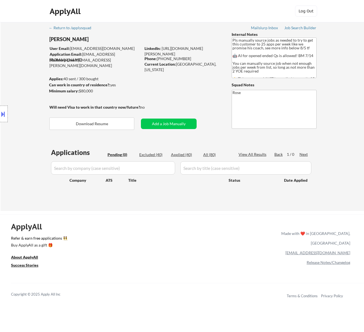
select select ""applied""
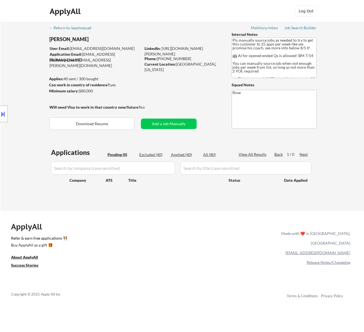
select select ""applied""
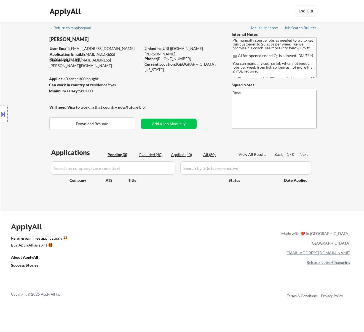
select select ""applied""
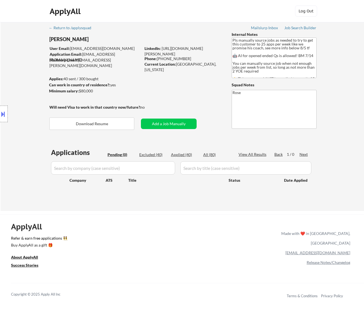
select select ""applied""
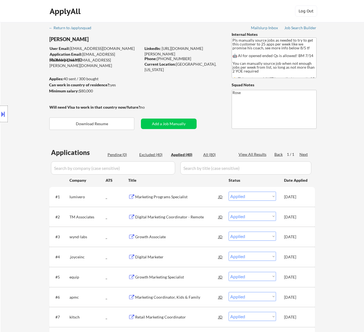
click at [149, 167] on input "input" at bounding box center [113, 167] width 124 height 13
paste input "wynd-labs"
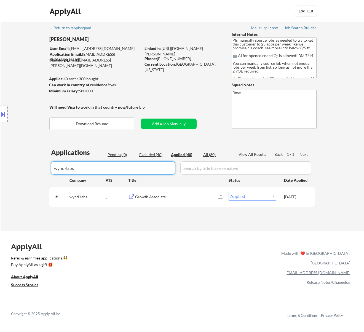
type input "wynd-labs"
click at [74, 168] on div "Location Inclusions: Here is a list of metro areas, cities, and towns within ap…" at bounding box center [49, 114] width 99 height 160
drag, startPoint x: 74, startPoint y: 168, endPoint x: 53, endPoint y: 168, distance: 21.0
click at [53, 168] on div "Location Inclusions: Here is a list of metro areas, cities, and towns within ap…" at bounding box center [49, 114] width 99 height 160
drag, startPoint x: 152, startPoint y: 167, endPoint x: 41, endPoint y: 171, distance: 111.8
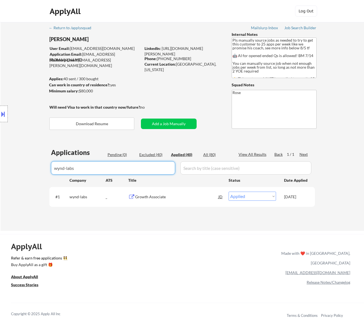
click at [41, 171] on body "← Return to /applysquad Mailslurp Inbox Job Search Builder Nicholai DeHaan User…" at bounding box center [182, 166] width 364 height 332
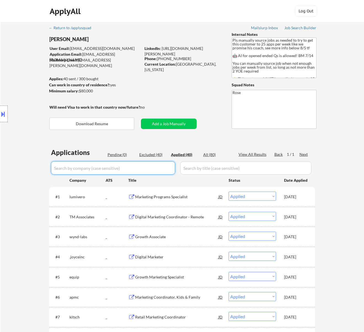
click at [119, 154] on div "Pending (0)" at bounding box center [122, 155] width 28 height 6
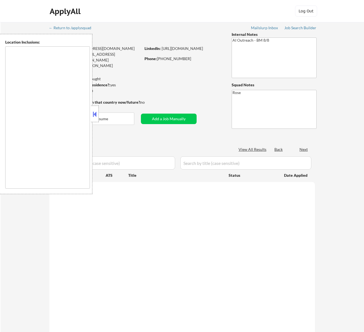
type textarea "[GEOGRAPHIC_DATA], [GEOGRAPHIC_DATA] [GEOGRAPHIC_DATA], [GEOGRAPHIC_DATA] [GEOG…"
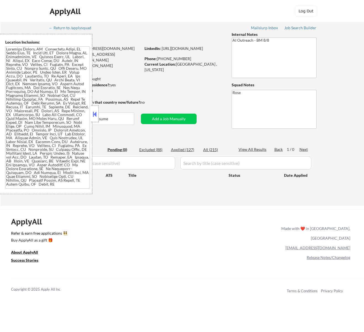
click at [94, 116] on button at bounding box center [95, 114] width 6 height 8
